Goal: Information Seeking & Learning: Learn about a topic

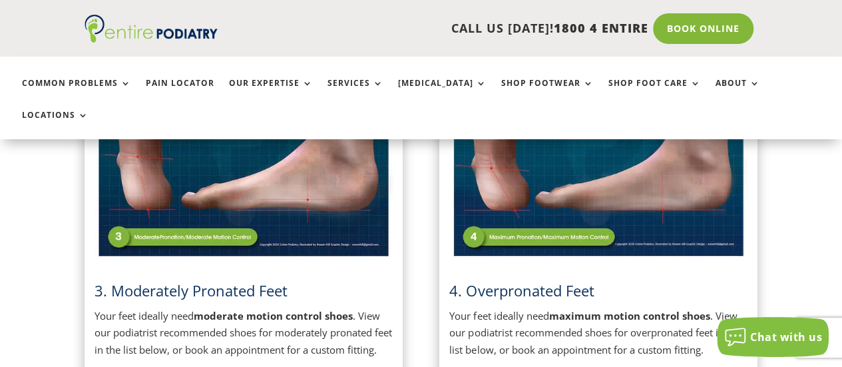
scroll to position [768, 0]
click at [499, 238] on div "4. Overpronated Feet Your feet ideally need maximum motion control shoes . View…" at bounding box center [598, 204] width 298 height 308
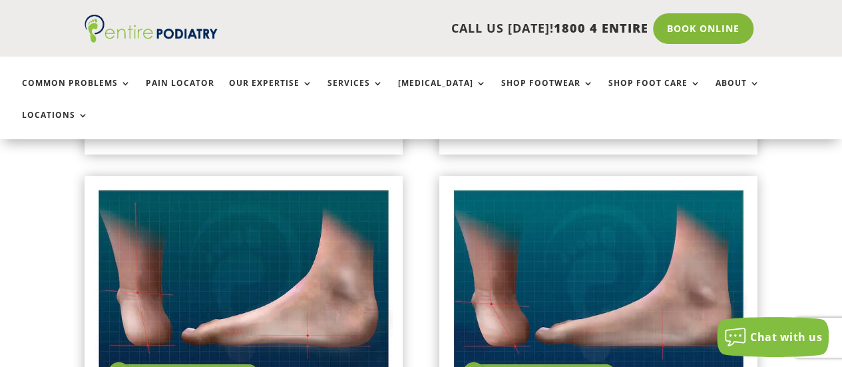
scroll to position [628, 0]
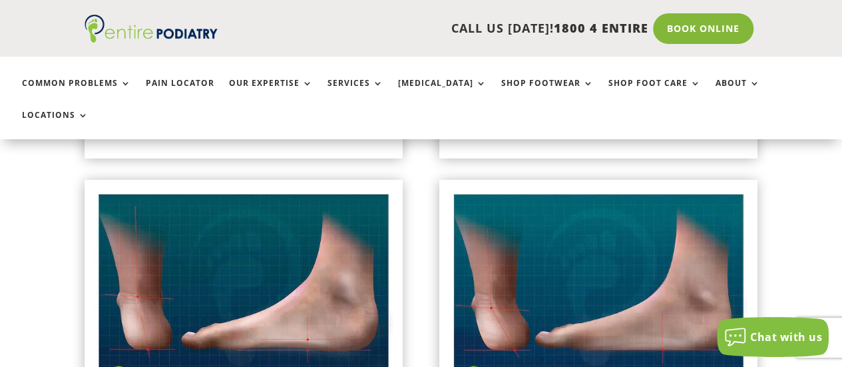
click at [577, 232] on img at bounding box center [598, 295] width 298 height 210
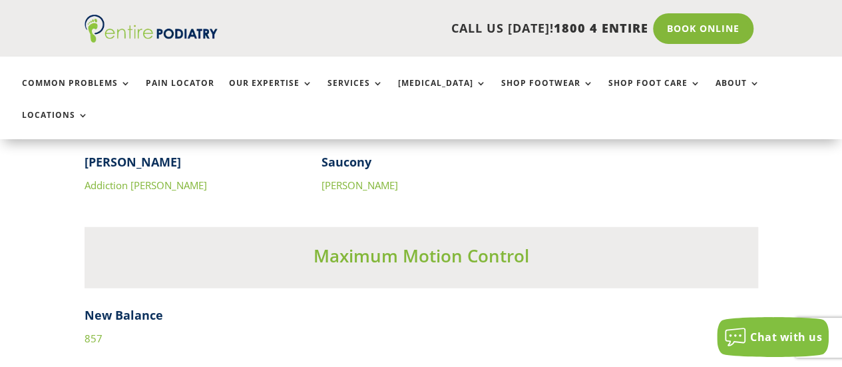
scroll to position [4239, 0]
click at [93, 330] on link "857" at bounding box center [94, 336] width 18 height 13
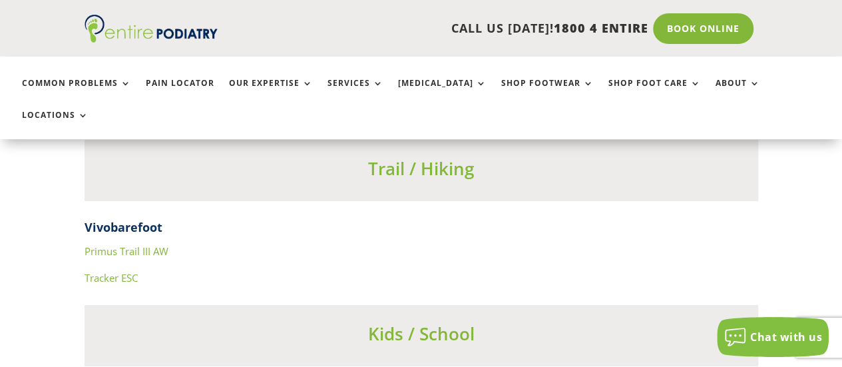
scroll to position [4919, 0]
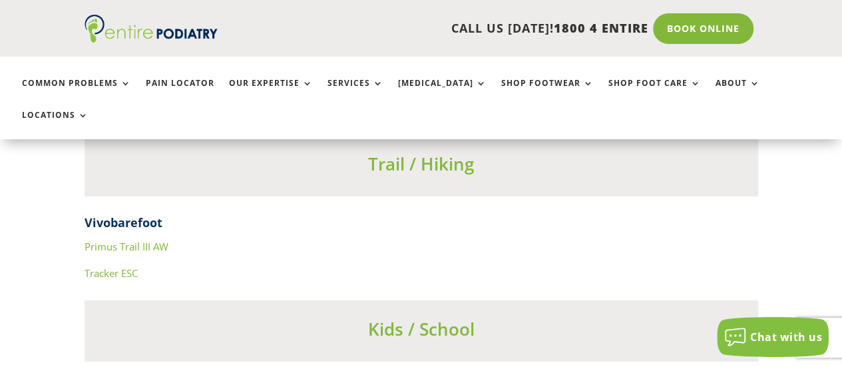
click at [107, 240] on link "Primus Trail III AW" at bounding box center [127, 246] width 84 height 13
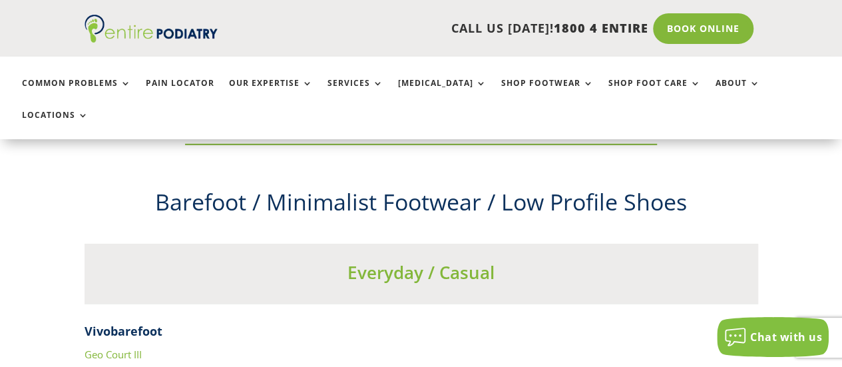
scroll to position [4485, 0]
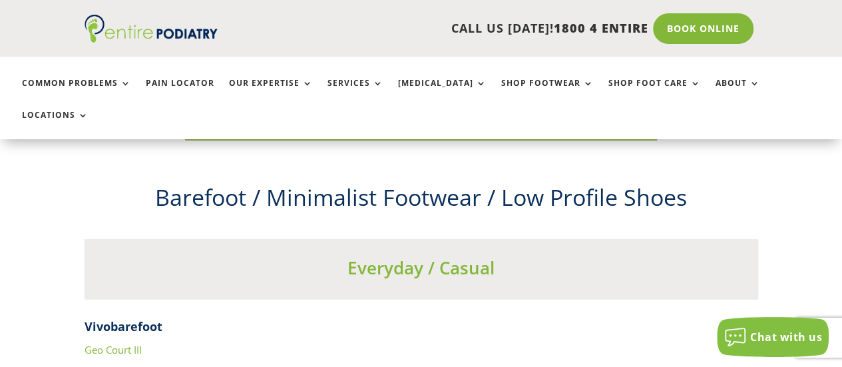
click at [95, 343] on link "Geo Court III" at bounding box center [113, 349] width 57 height 13
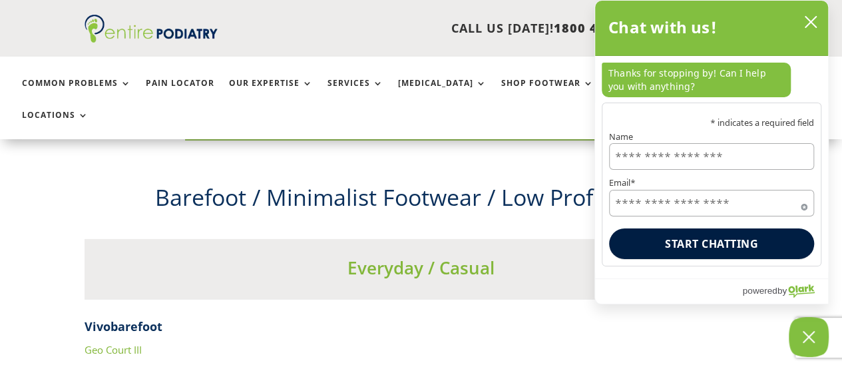
scroll to position [4487, 0]
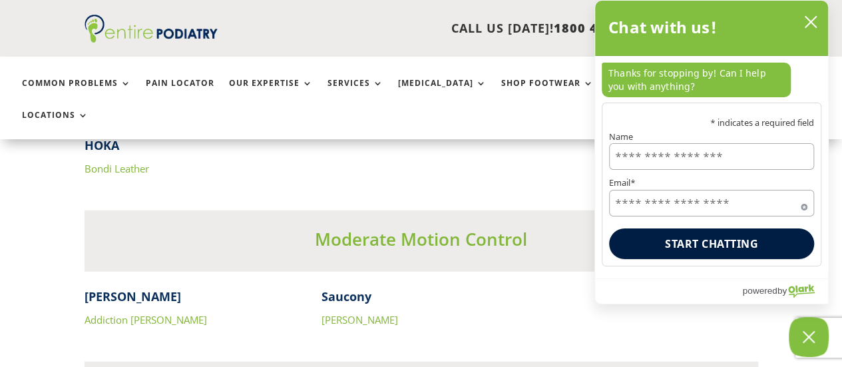
scroll to position [4102, 0]
click at [101, 314] on link "Addiction [PERSON_NAME]" at bounding box center [146, 320] width 122 height 13
click at [811, 23] on icon "close chatbox" at bounding box center [810, 21] width 13 height 13
